Goal: Task Accomplishment & Management: Use online tool/utility

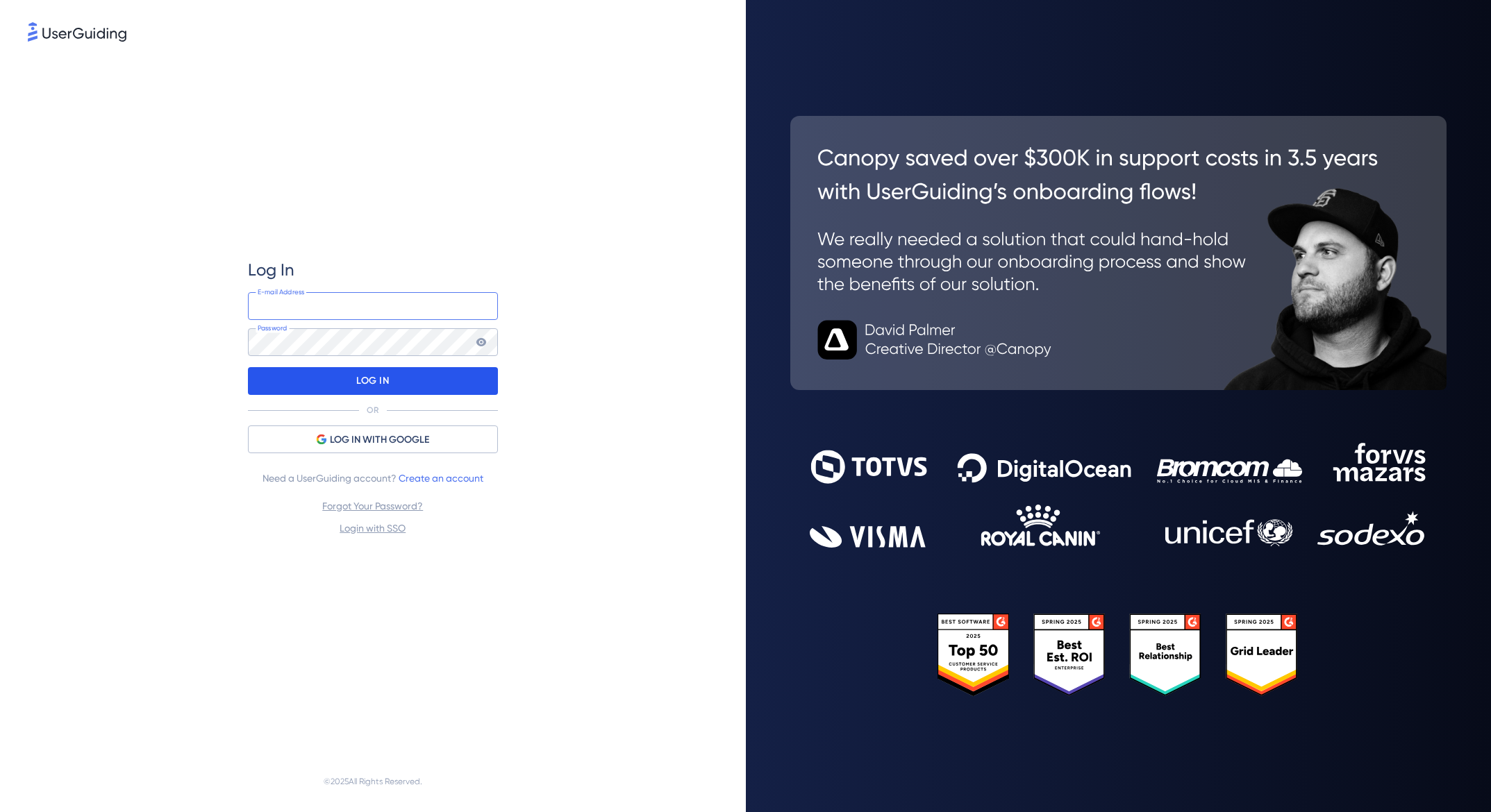
type input "larry@tow4tech.com"
click at [348, 384] on div "LOG IN" at bounding box center [372, 381] width 250 height 28
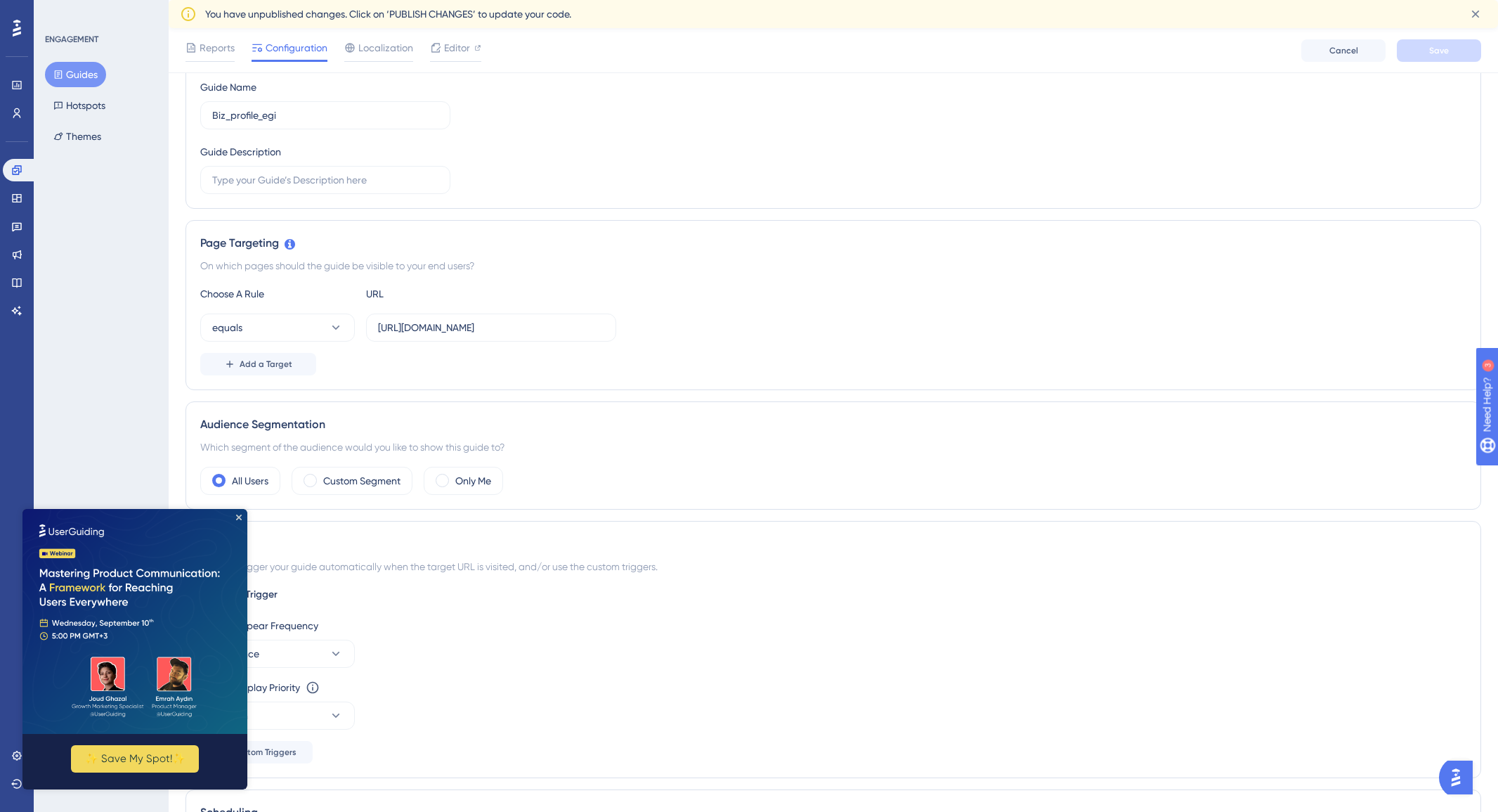
scroll to position [173, 0]
click at [236, 516] on icon "Close Preview" at bounding box center [239, 517] width 6 height 6
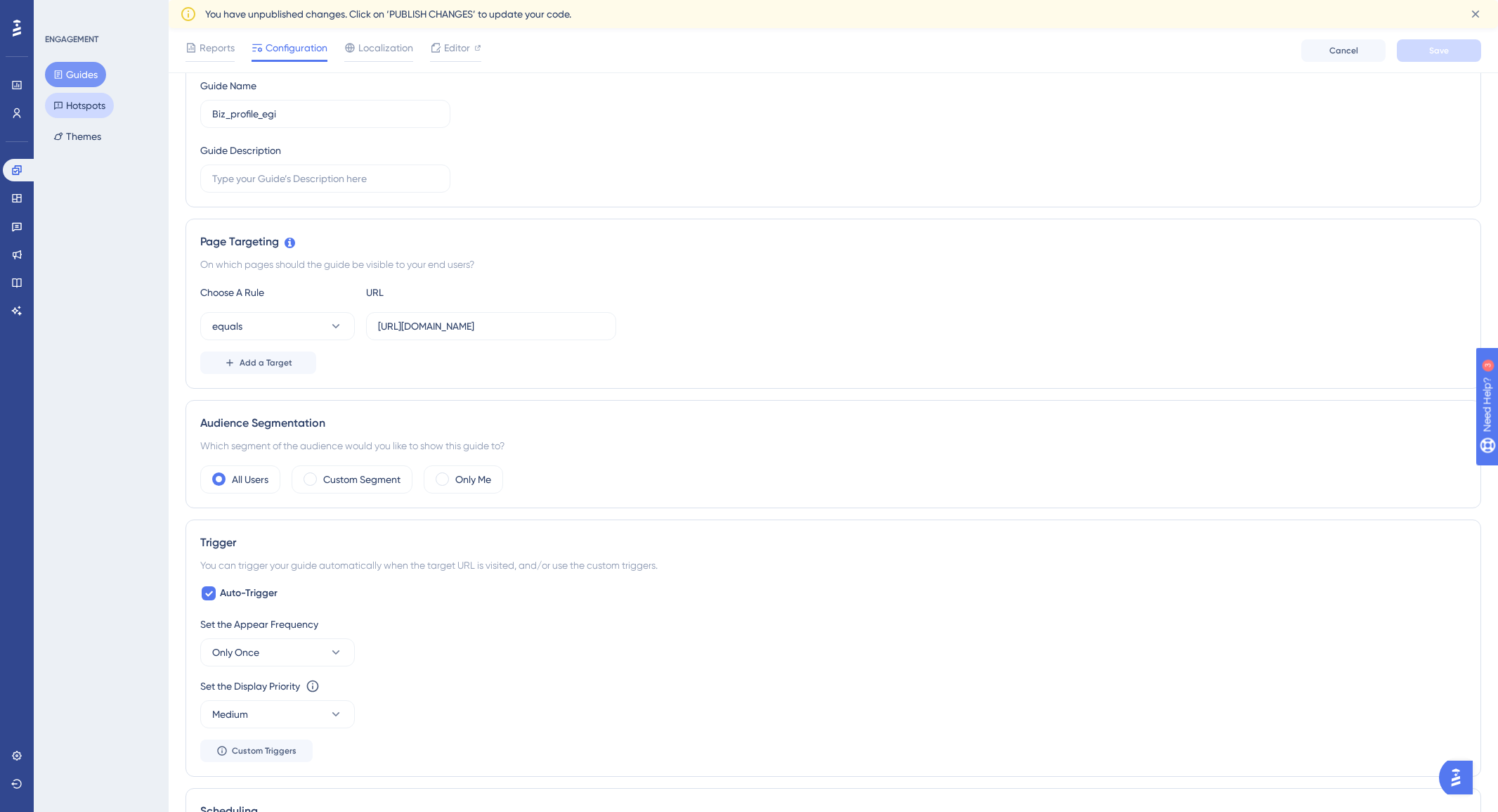
click at [89, 111] on button "Hotspots" at bounding box center [79, 105] width 69 height 26
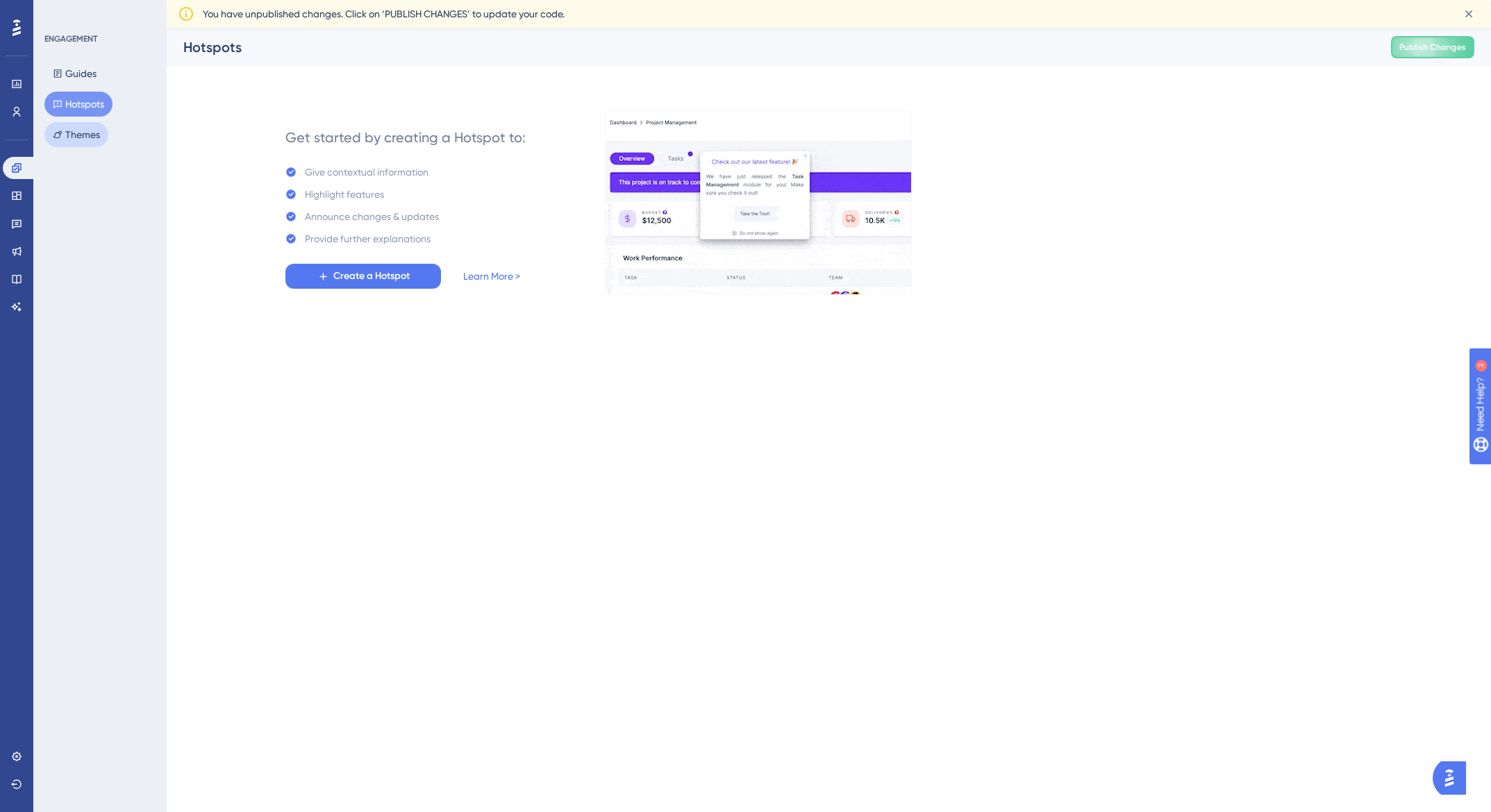
click at [80, 135] on button "Themes" at bounding box center [76, 134] width 64 height 25
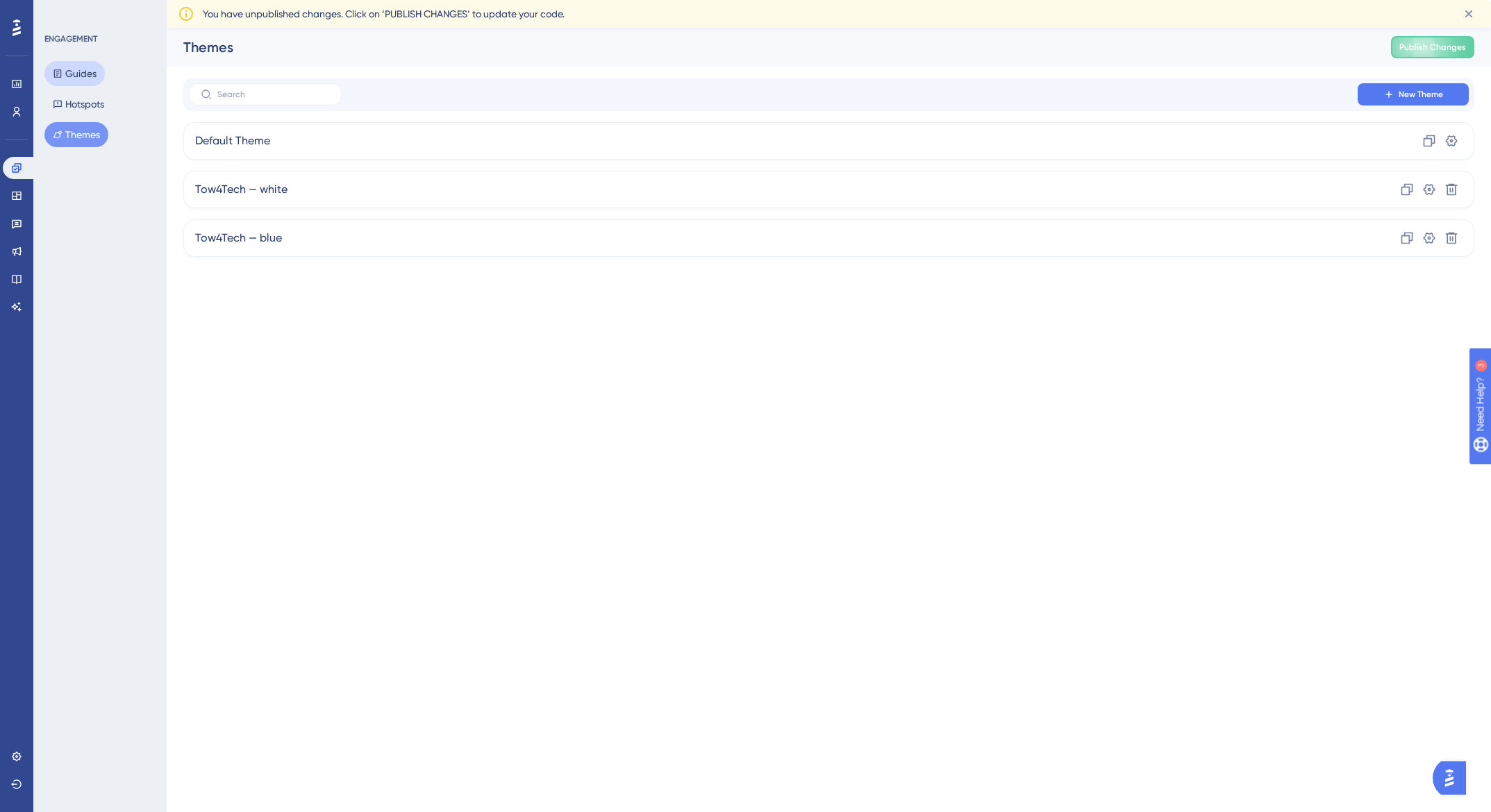
click at [71, 73] on button "Guides" at bounding box center [75, 74] width 61 height 25
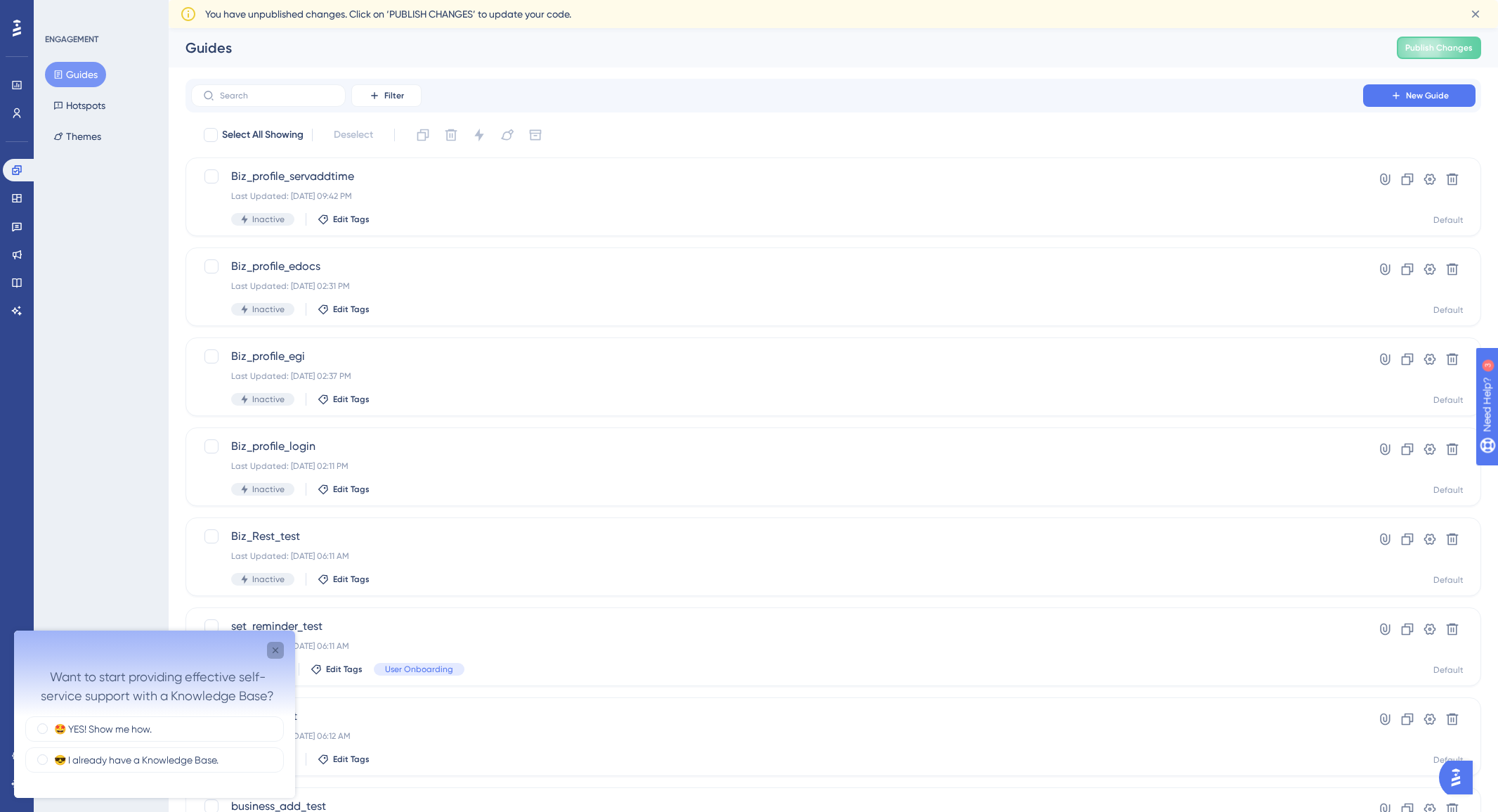
click at [275, 651] on icon "Close survey" at bounding box center [275, 650] width 12 height 12
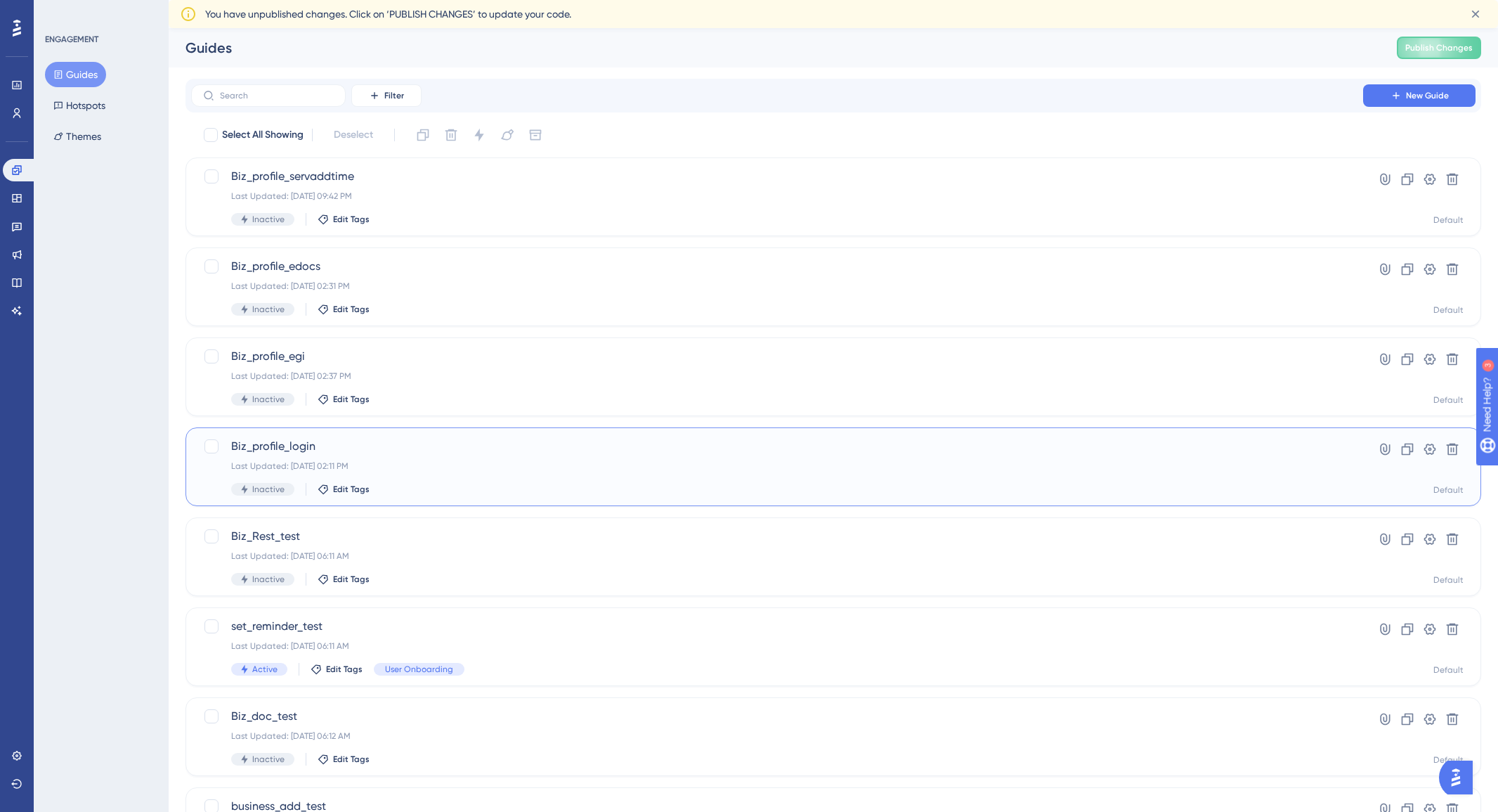
click at [306, 444] on span "Biz_profile_login" at bounding box center [777, 446] width 1092 height 17
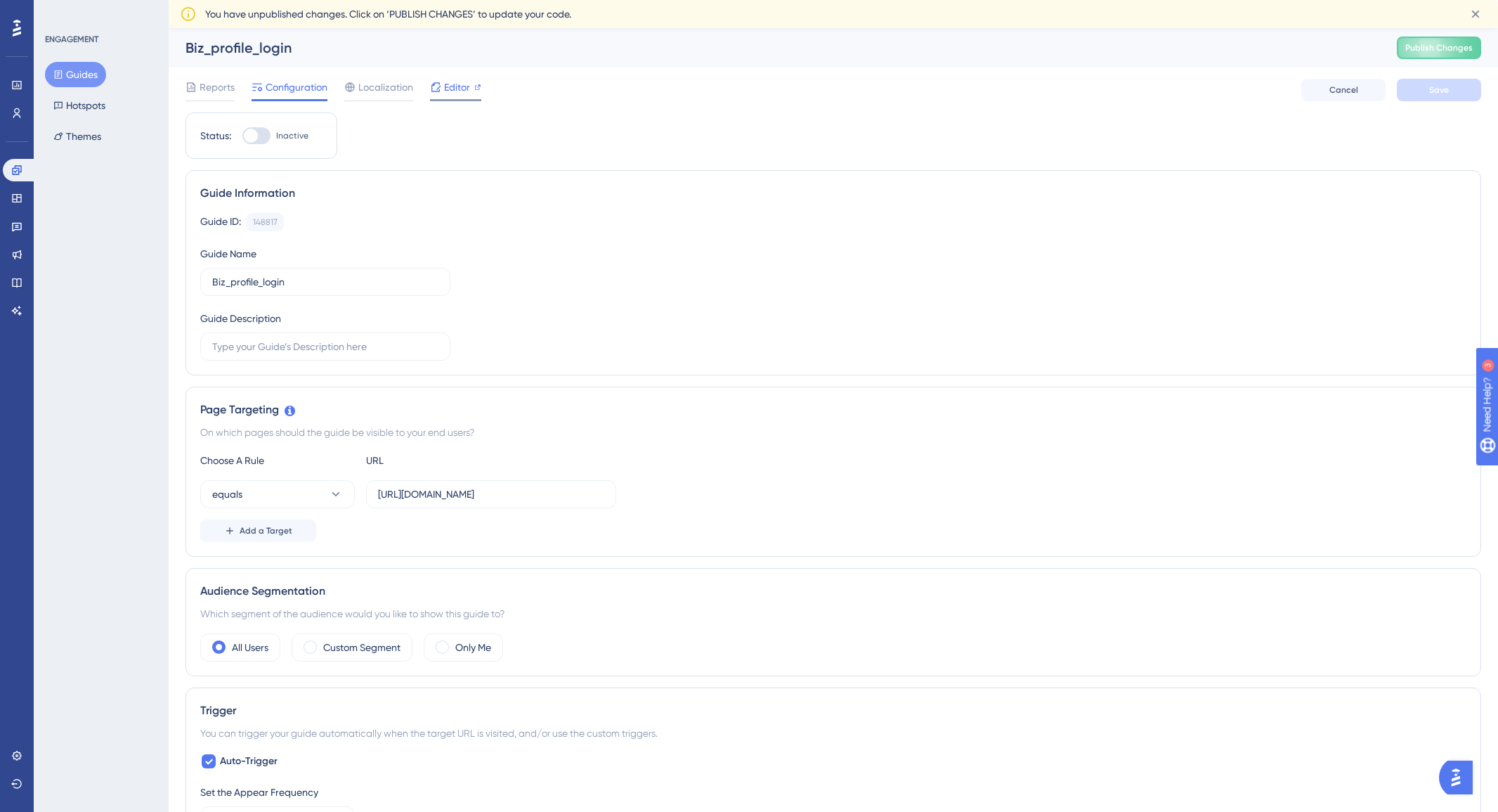
click at [454, 85] on span "Editor" at bounding box center [456, 87] width 26 height 17
click at [209, 89] on span "Reports" at bounding box center [217, 87] width 35 height 17
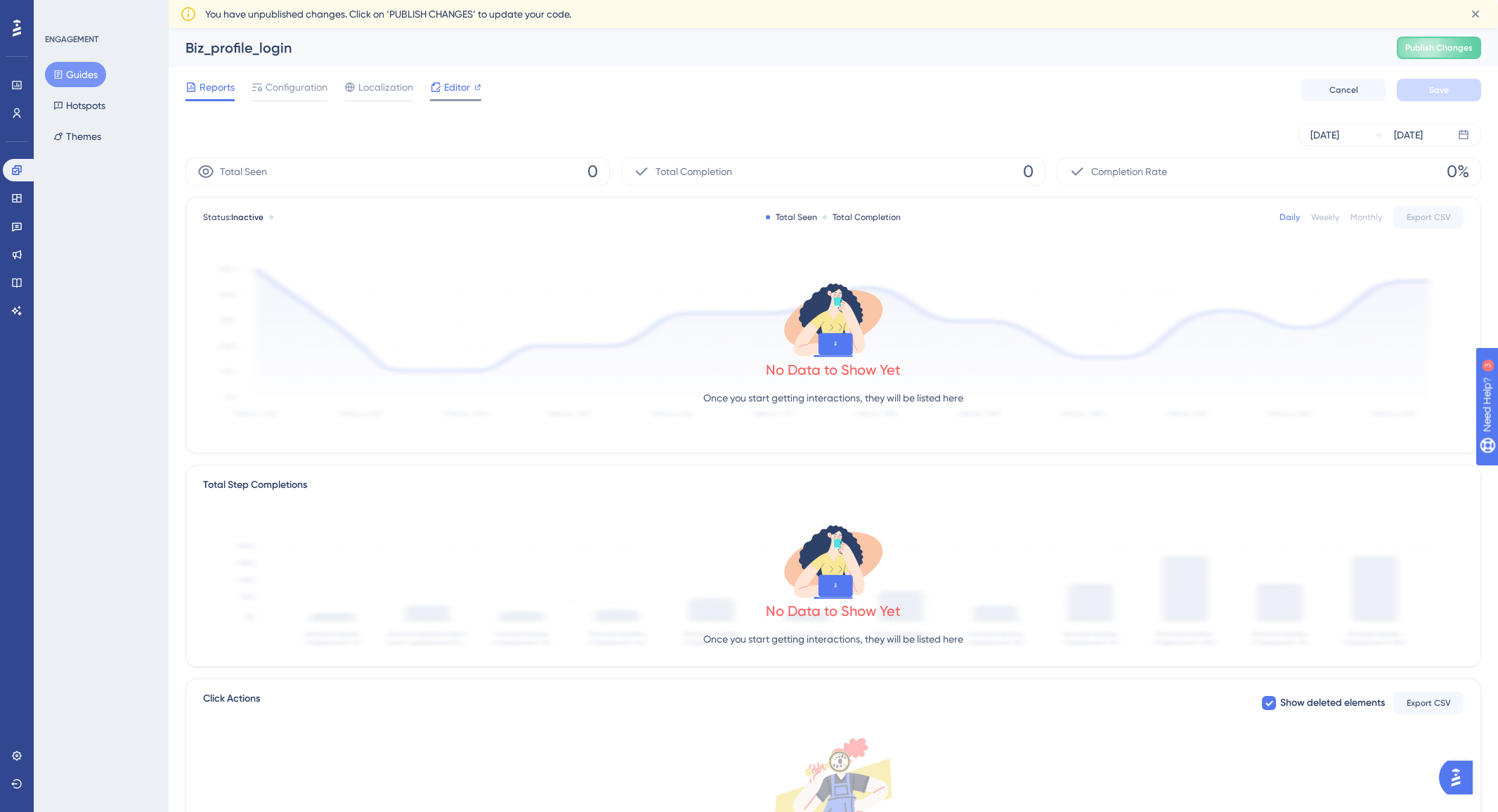
click at [455, 85] on span "Editor" at bounding box center [456, 87] width 26 height 17
click at [17, 169] on icon at bounding box center [17, 170] width 12 height 12
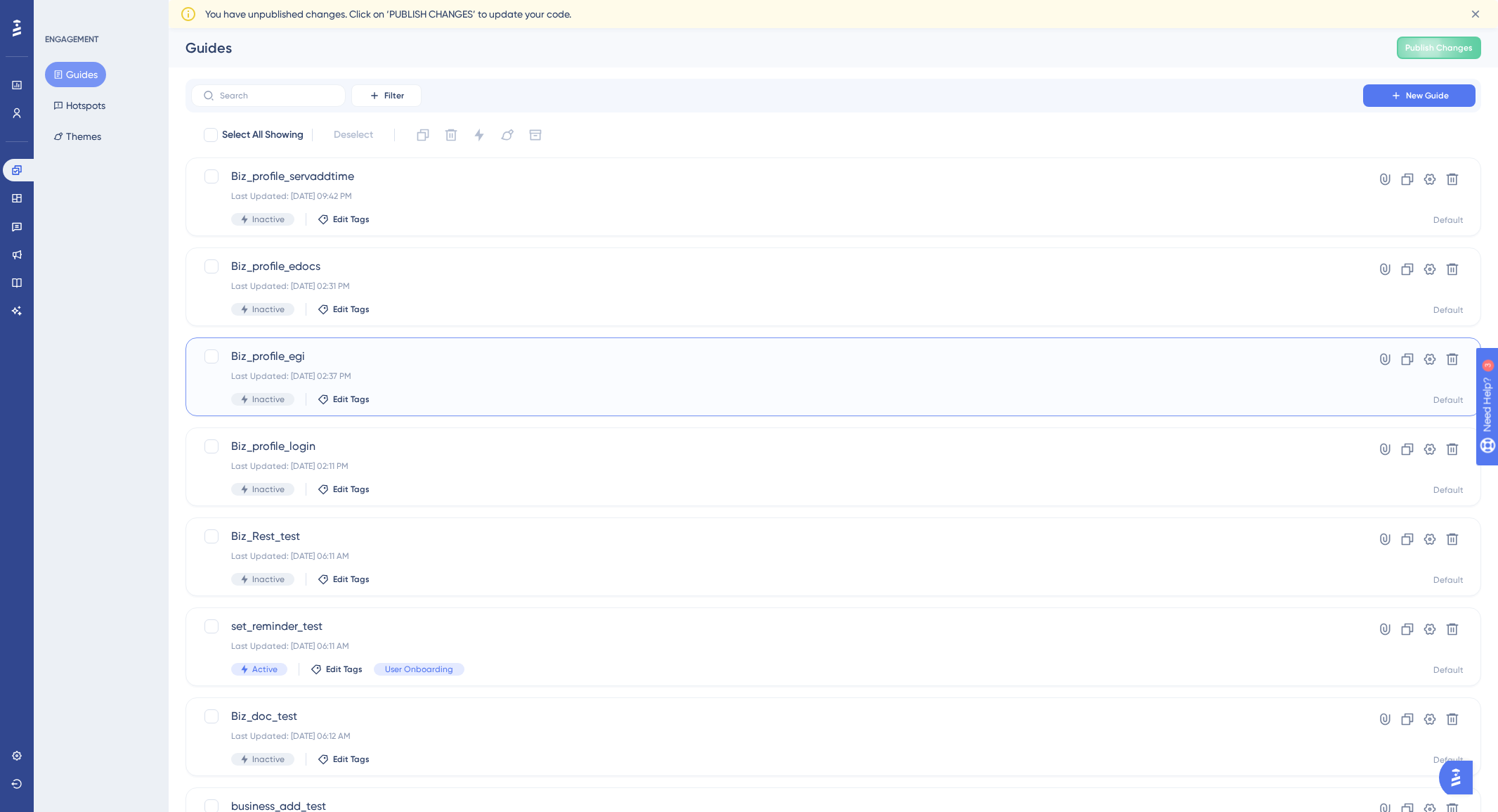
click at [256, 358] on span "Biz_profile_egi" at bounding box center [777, 356] width 1092 height 17
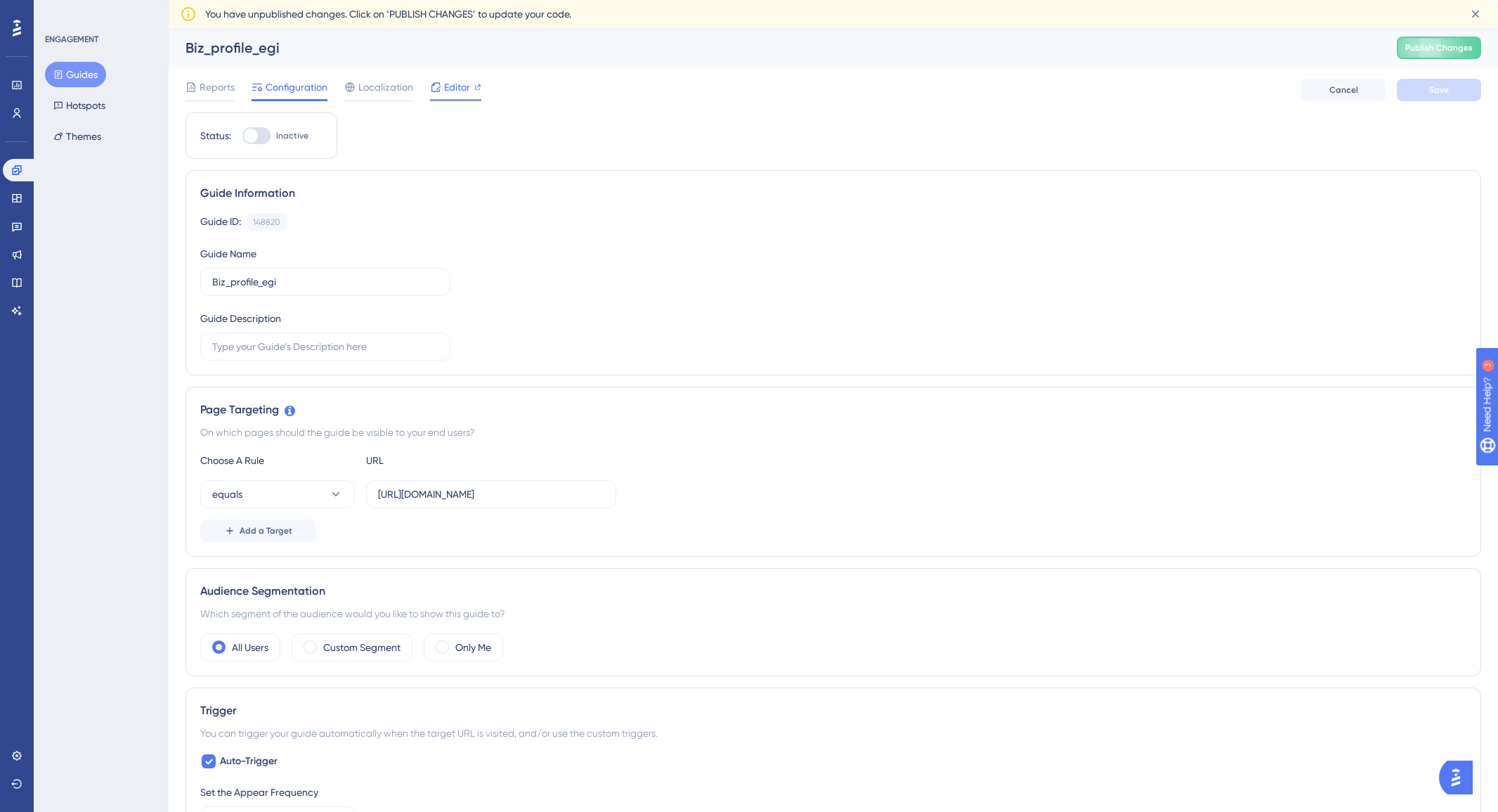
click at [473, 85] on div "Editor" at bounding box center [456, 87] width 51 height 17
click at [573, 393] on div "Page Targeting On which pages should the guide be visible to your end users? Ch…" at bounding box center [834, 471] width 1296 height 170
click at [75, 75] on button "Guides" at bounding box center [66, 75] width 44 height 26
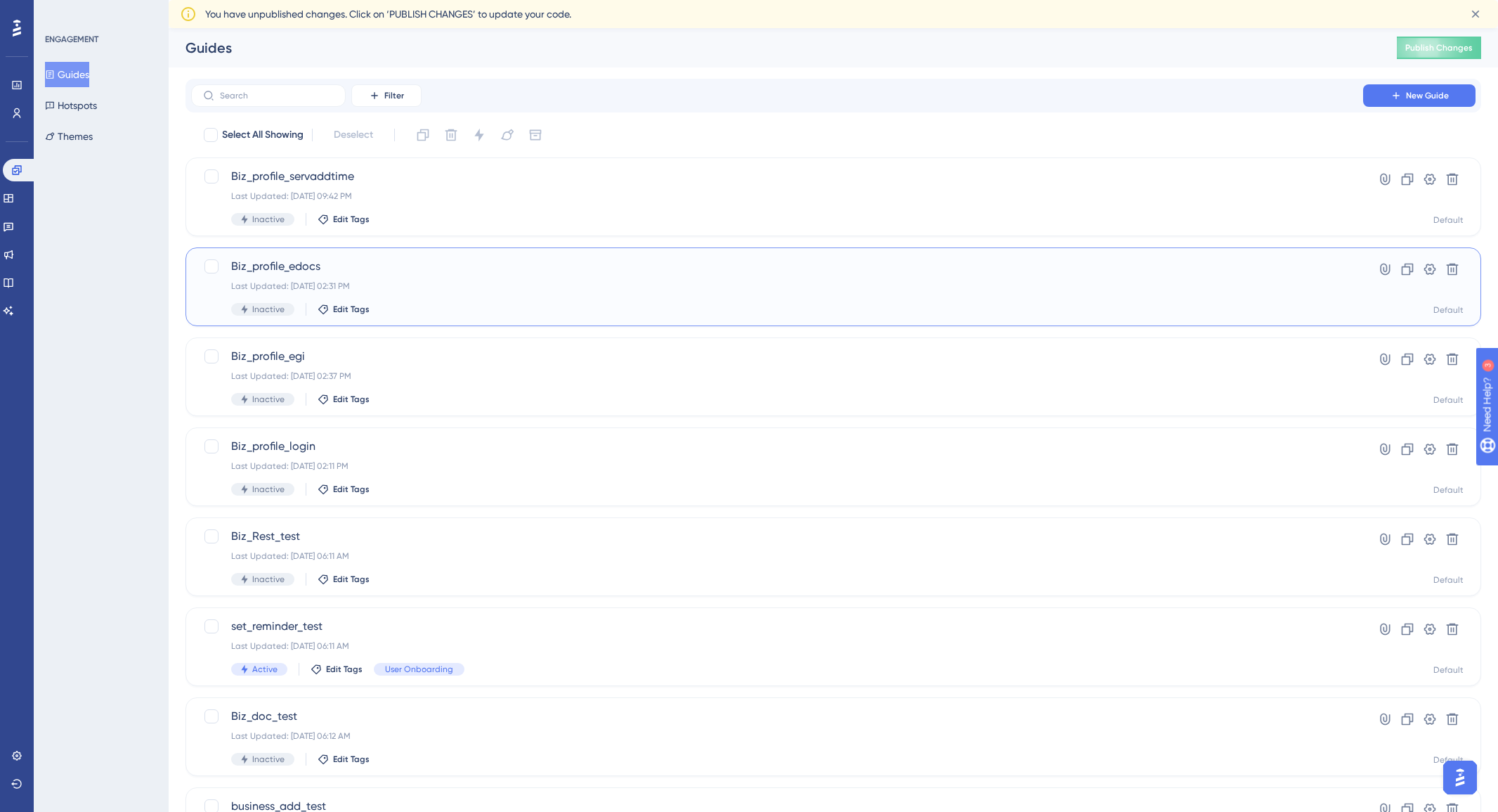
click at [428, 277] on div "Biz_profile_edocs Last Updated: Aug 08 2025, 02:31 PM Inactive Edit Tags" at bounding box center [777, 286] width 1092 height 57
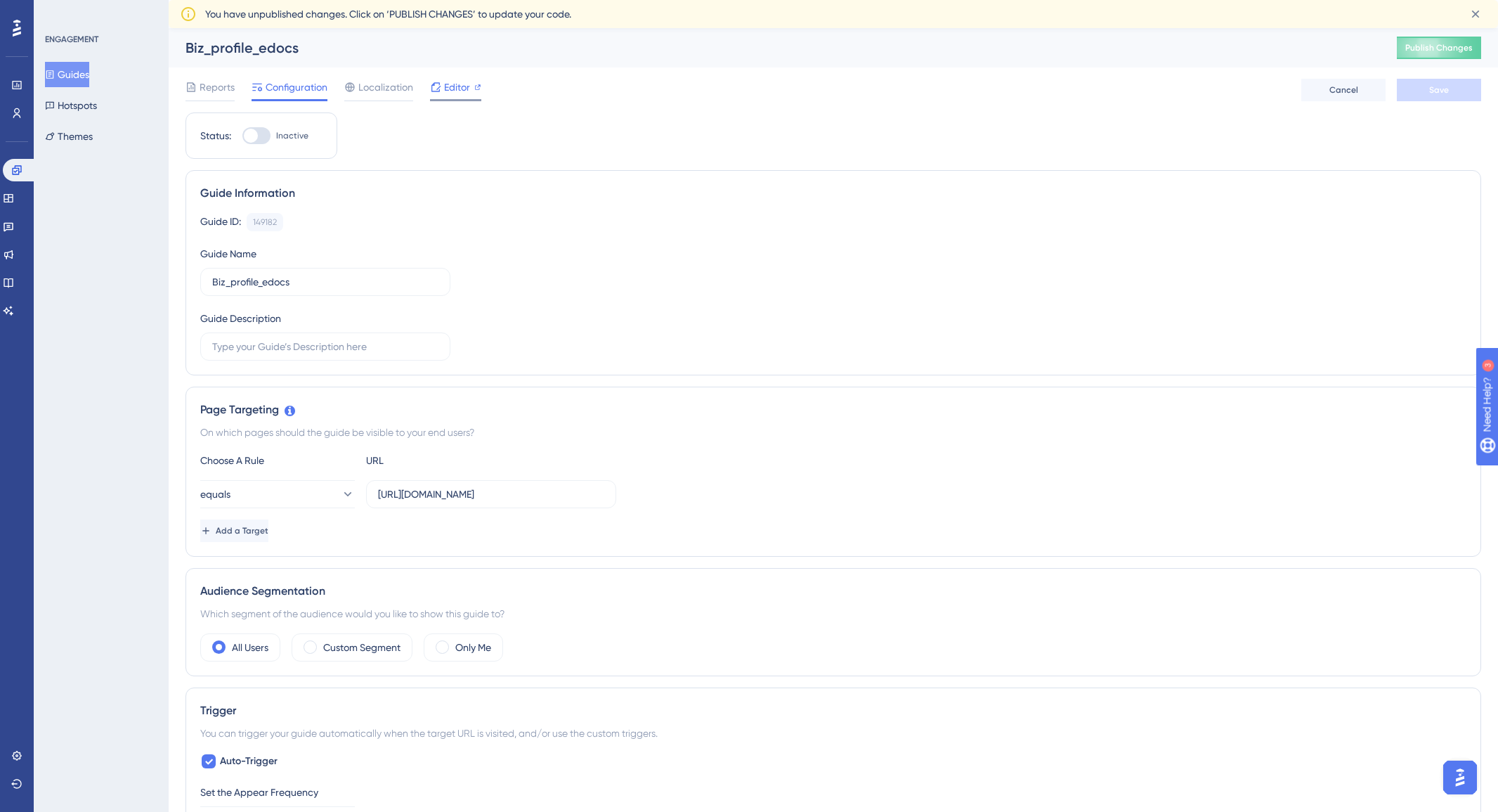
click at [439, 80] on div at bounding box center [436, 87] width 12 height 17
click at [468, 82] on span "Editor" at bounding box center [456, 87] width 26 height 17
click at [456, 89] on span "Editor" at bounding box center [456, 87] width 26 height 17
click at [14, 165] on icon at bounding box center [16, 169] width 9 height 9
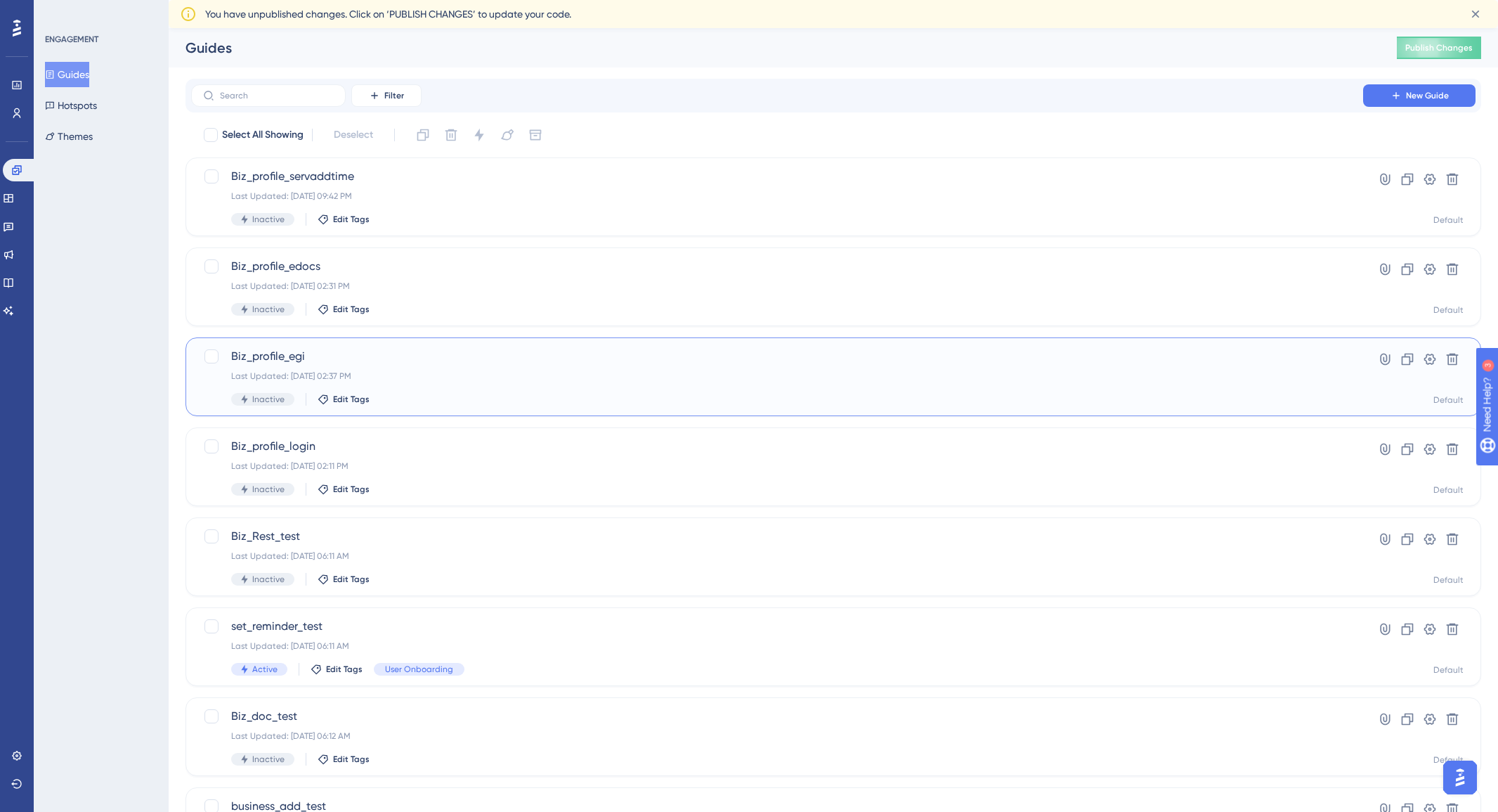
click at [598, 346] on div "Biz_profile_egi Last Updated: Aug 08 2025, 02:37 PM Inactive Edit Tags Hyperlin…" at bounding box center [834, 377] width 1296 height 79
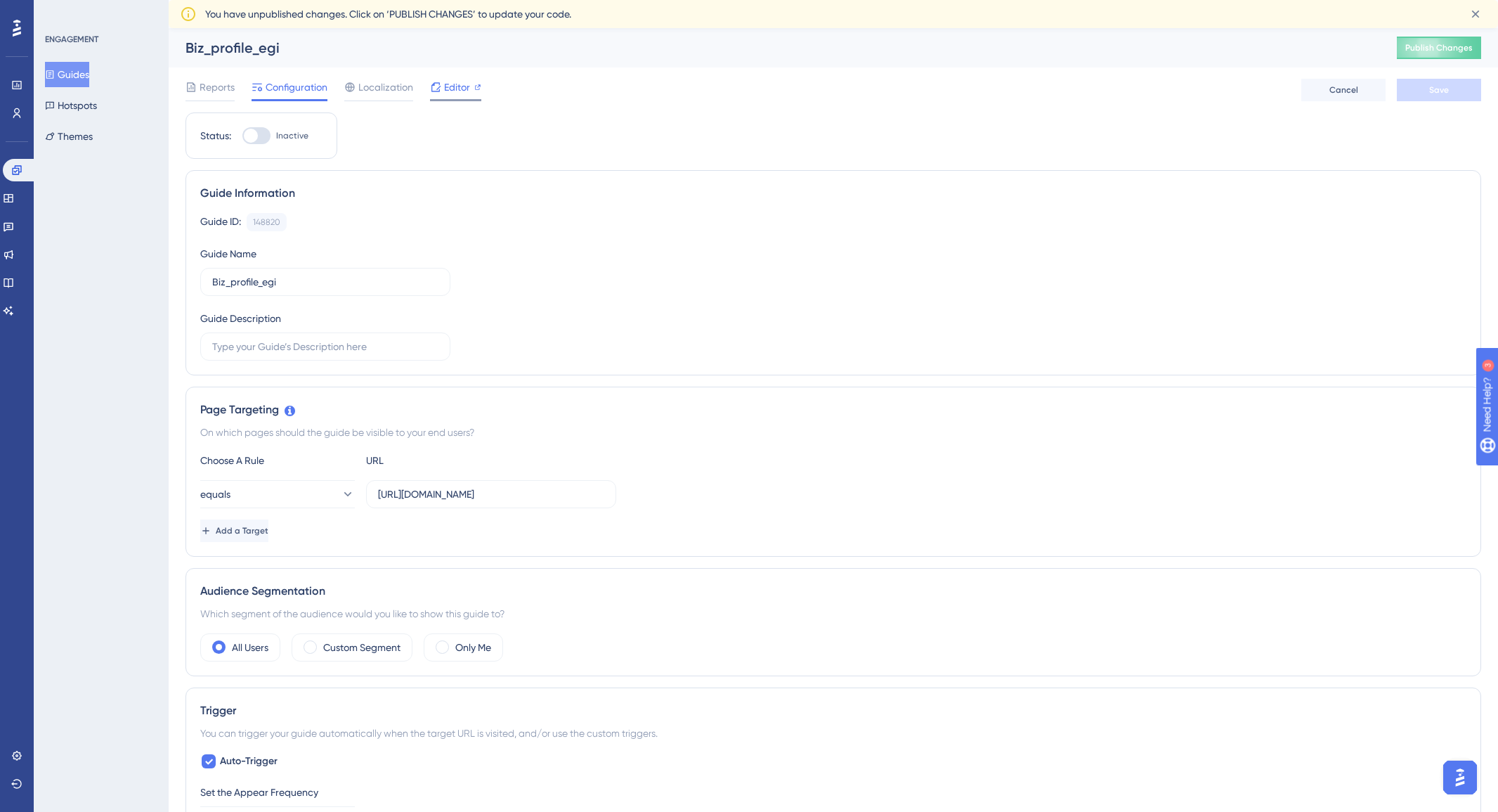
click at [476, 91] on div at bounding box center [478, 87] width 7 height 17
click at [14, 174] on icon at bounding box center [17, 170] width 12 height 12
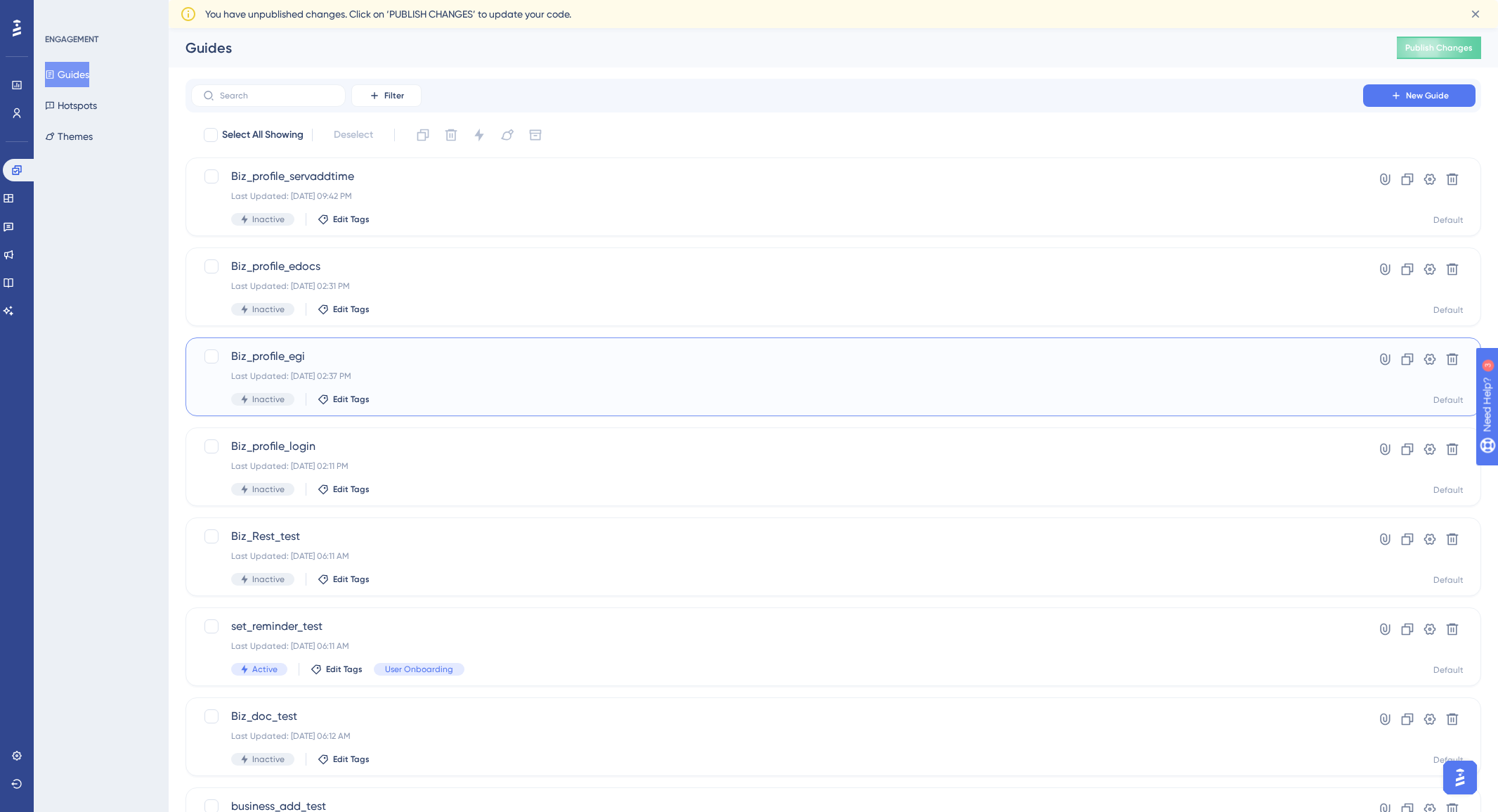
click at [690, 350] on span "Biz_profile_egi" at bounding box center [777, 356] width 1092 height 17
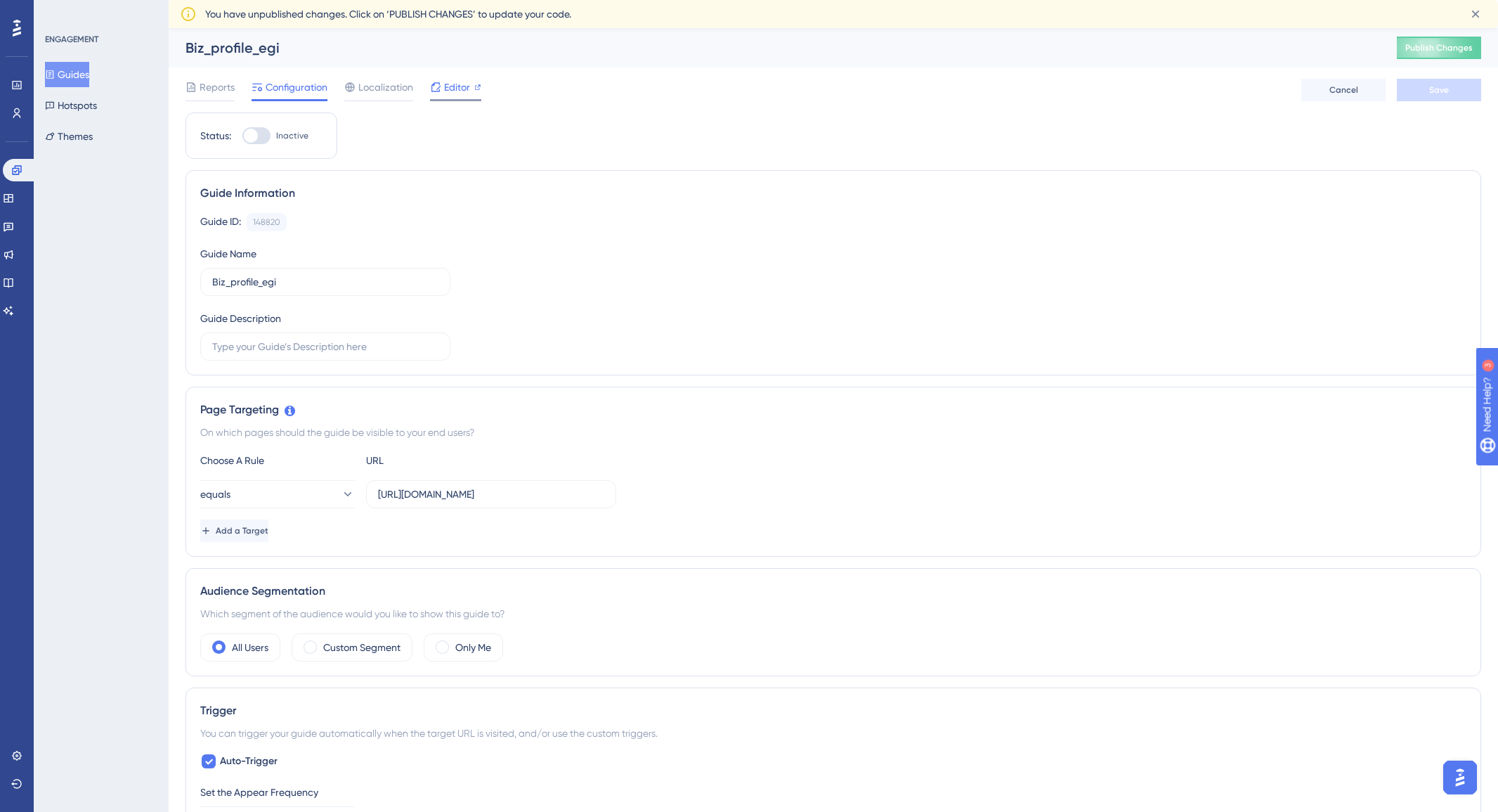
click at [455, 90] on span "Editor" at bounding box center [456, 87] width 26 height 17
